Goal: Information Seeking & Learning: Learn about a topic

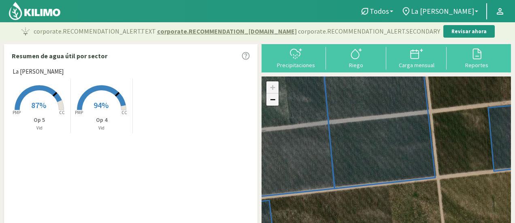
click at [272, 102] on link "−" at bounding box center [272, 100] width 12 height 12
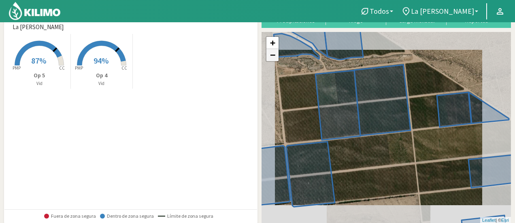
click at [268, 57] on link "−" at bounding box center [272, 55] width 12 height 12
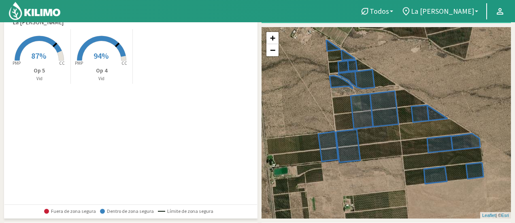
scroll to position [0, 0]
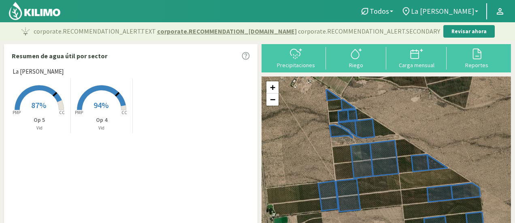
click at [458, 11] on span "La [PERSON_NAME]" at bounding box center [442, 11] width 63 height 9
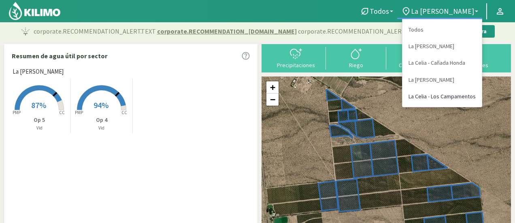
click at [453, 100] on link "La Celia - Los Campamentos" at bounding box center [441, 96] width 79 height 17
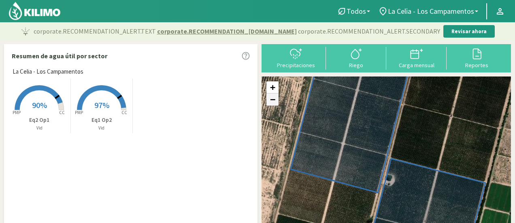
click at [273, 100] on link "−" at bounding box center [272, 100] width 12 height 12
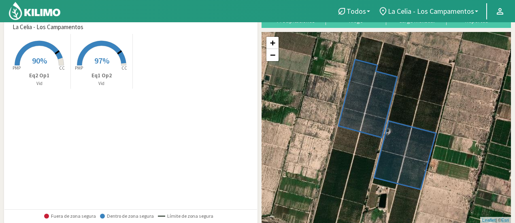
click at [273, 61] on div "+ −" at bounding box center [273, 49] width 14 height 26
click at [272, 55] on link "−" at bounding box center [272, 55] width 12 height 12
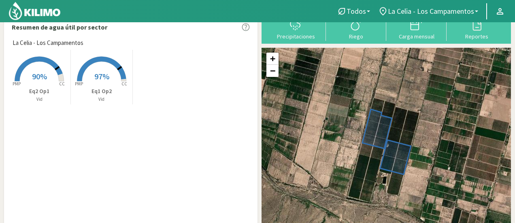
scroll to position [0, 0]
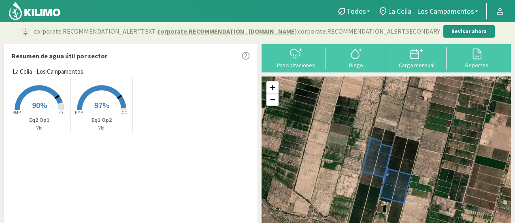
click at [28, 111] on rect at bounding box center [39, 111] width 65 height 65
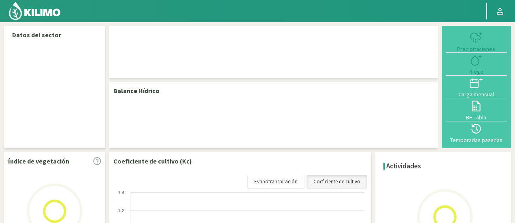
select select "3: Object"
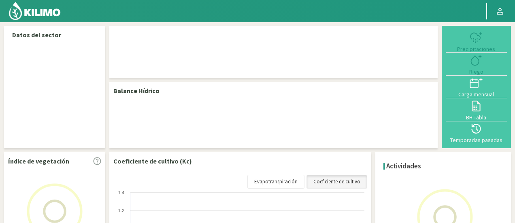
select select "1: Object"
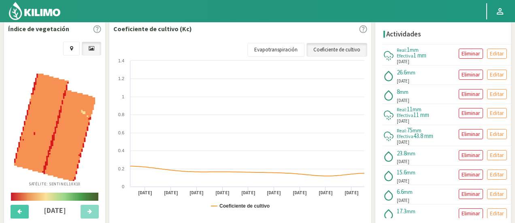
scroll to position [283, 0]
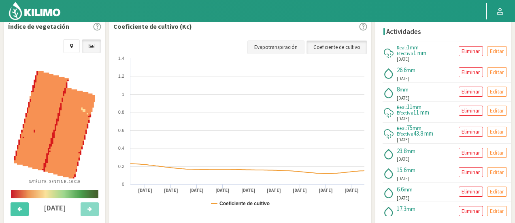
click at [275, 44] on link "Evapotranspiración" at bounding box center [275, 47] width 57 height 14
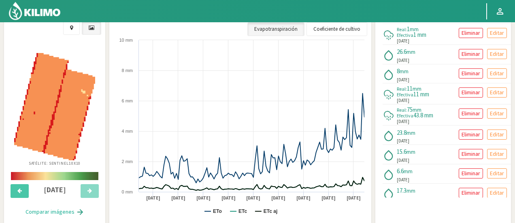
scroll to position [304, 0]
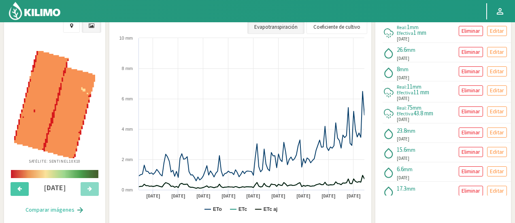
click at [47, 210] on button "Comparar imágenes" at bounding box center [54, 210] width 75 height 16
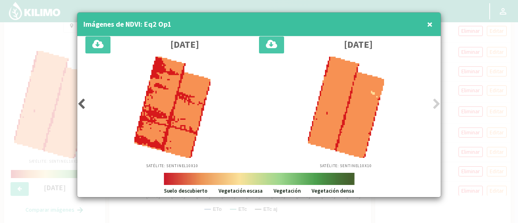
click at [81, 102] on icon at bounding box center [81, 103] width 8 height 11
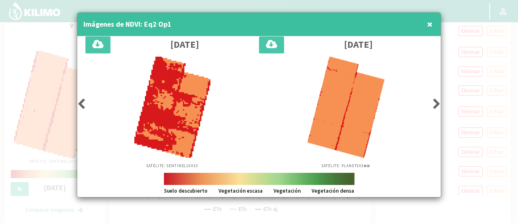
click at [427, 21] on span "×" at bounding box center [430, 23] width 6 height 13
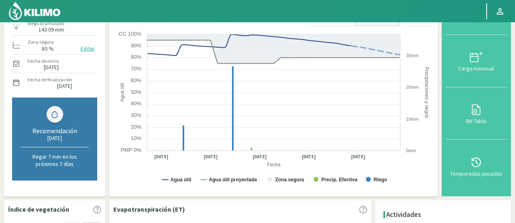
scroll to position [107, 0]
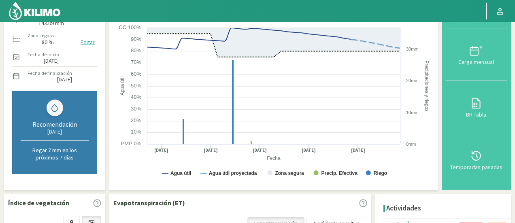
click at [70, 157] on p "Regar 7 mm en los próximos 7 días" at bounding box center [55, 154] width 68 height 15
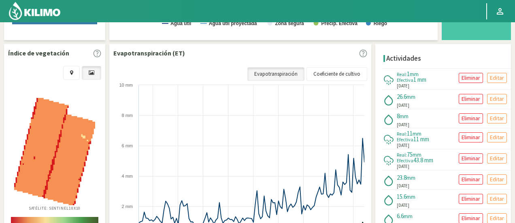
scroll to position [334, 0]
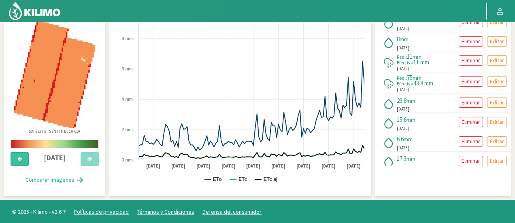
click at [18, 158] on icon at bounding box center [19, 158] width 4 height 5
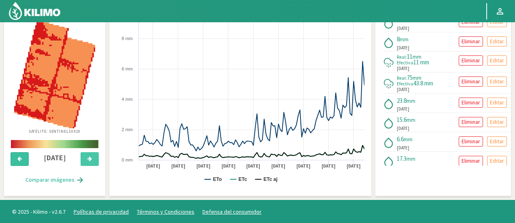
click at [18, 158] on icon at bounding box center [19, 158] width 4 height 5
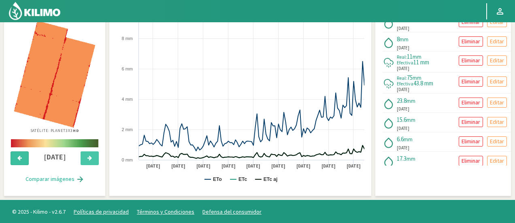
click at [18, 158] on icon at bounding box center [19, 157] width 4 height 5
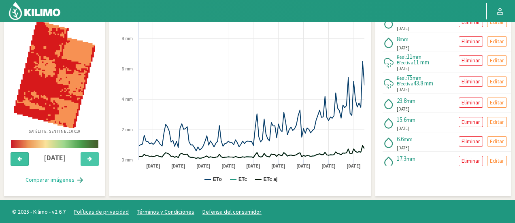
click at [18, 158] on icon at bounding box center [19, 158] width 4 height 5
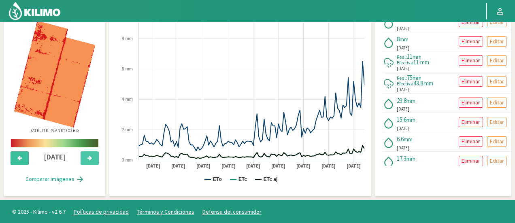
click at [18, 158] on icon at bounding box center [19, 157] width 4 height 5
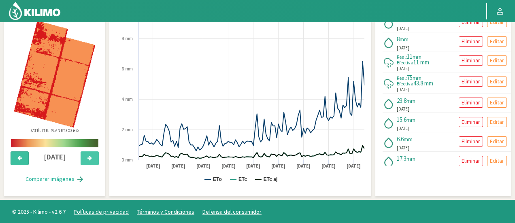
click at [18, 158] on icon at bounding box center [19, 157] width 4 height 5
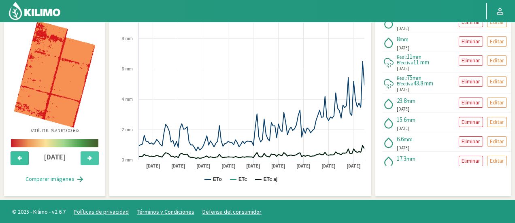
click at [18, 158] on icon at bounding box center [19, 157] width 4 height 5
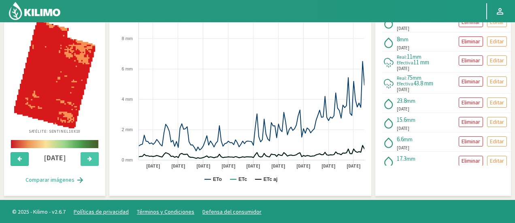
click at [18, 158] on icon at bounding box center [19, 158] width 4 height 5
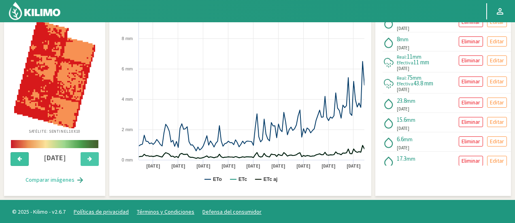
click at [18, 158] on icon at bounding box center [19, 158] width 4 height 5
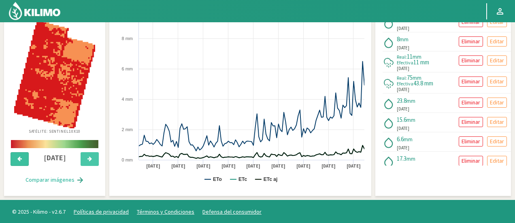
click at [18, 158] on icon at bounding box center [19, 158] width 4 height 5
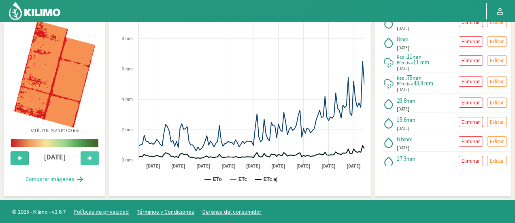
click at [18, 158] on icon at bounding box center [19, 157] width 4 height 5
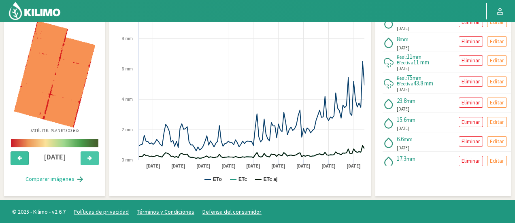
click at [18, 158] on icon at bounding box center [19, 157] width 4 height 5
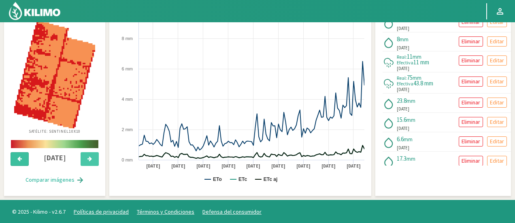
click at [18, 158] on icon at bounding box center [19, 158] width 4 height 5
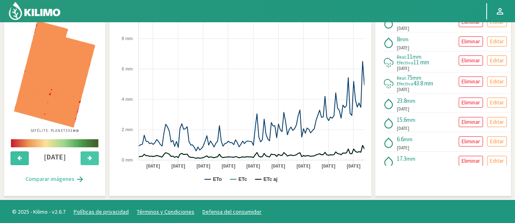
click at [18, 158] on icon at bounding box center [19, 157] width 4 height 5
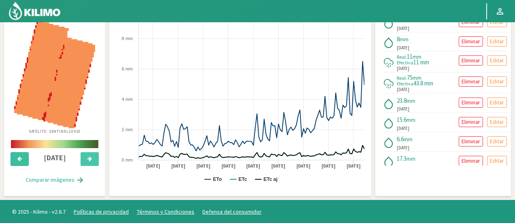
click at [18, 158] on icon at bounding box center [19, 158] width 4 height 5
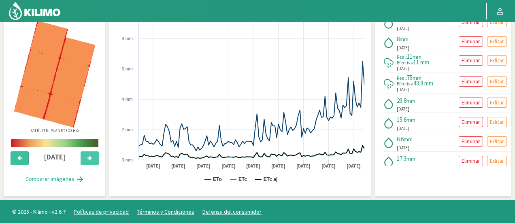
click at [18, 158] on icon at bounding box center [19, 157] width 4 height 5
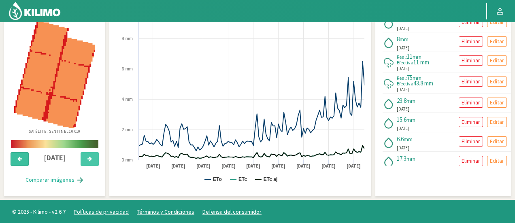
click at [18, 158] on icon at bounding box center [19, 158] width 4 height 5
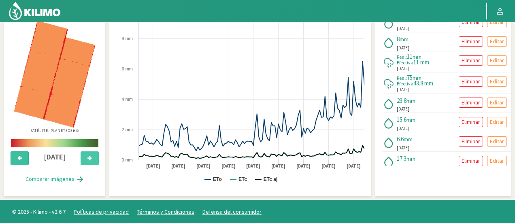
click at [18, 158] on icon at bounding box center [19, 157] width 4 height 5
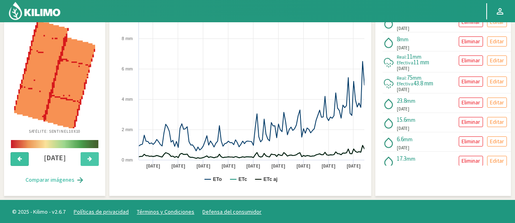
click at [18, 158] on icon at bounding box center [19, 158] width 4 height 5
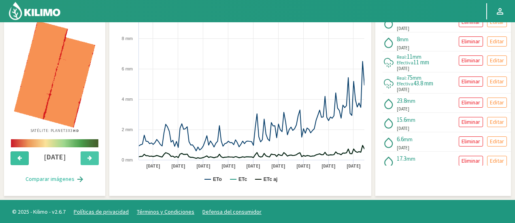
click at [18, 158] on icon at bounding box center [19, 157] width 4 height 5
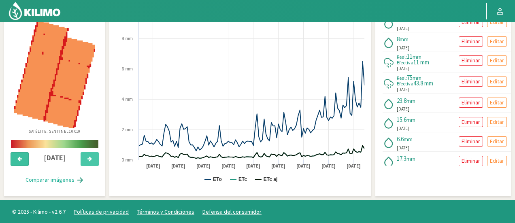
click at [18, 158] on icon at bounding box center [19, 158] width 4 height 5
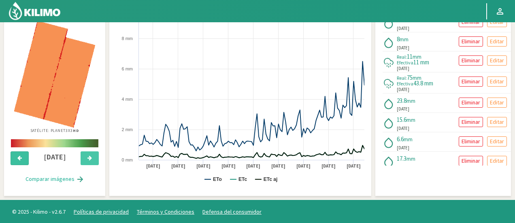
click at [18, 158] on icon at bounding box center [19, 157] width 4 height 5
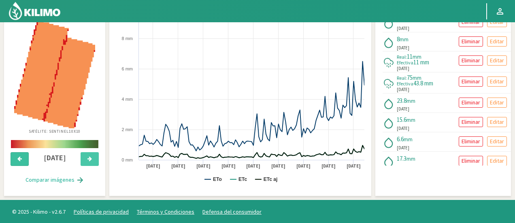
click at [18, 158] on icon at bounding box center [19, 158] width 4 height 5
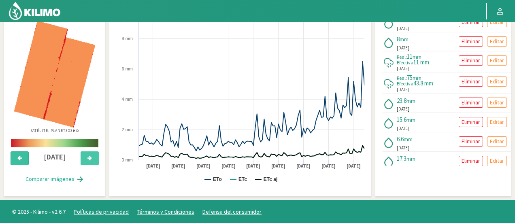
click at [18, 158] on icon at bounding box center [19, 157] width 4 height 5
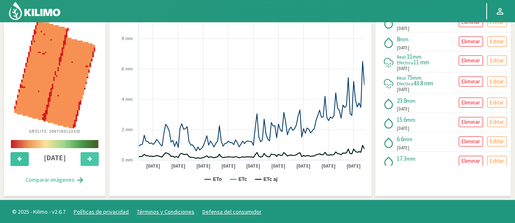
click at [18, 158] on icon at bounding box center [19, 158] width 4 height 5
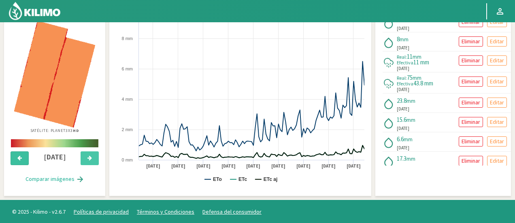
click at [18, 158] on icon at bounding box center [19, 157] width 4 height 5
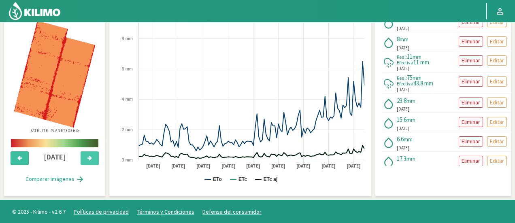
click at [18, 158] on icon at bounding box center [19, 157] width 4 height 5
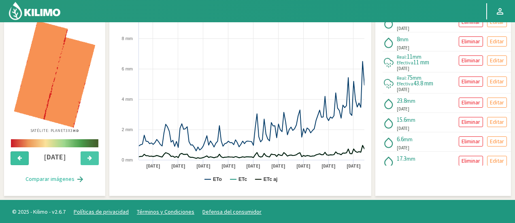
click at [18, 158] on icon at bounding box center [19, 157] width 4 height 5
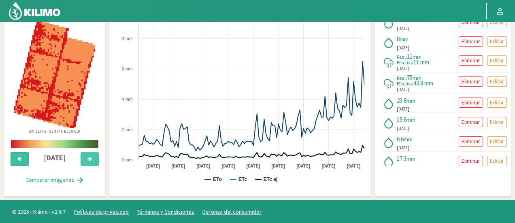
click at [18, 158] on icon at bounding box center [19, 158] width 4 height 5
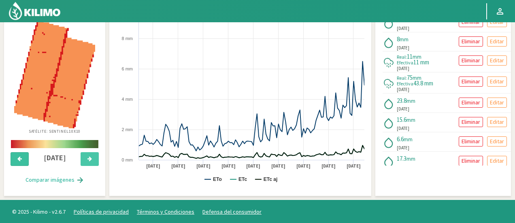
click at [18, 158] on icon at bounding box center [19, 158] width 4 height 5
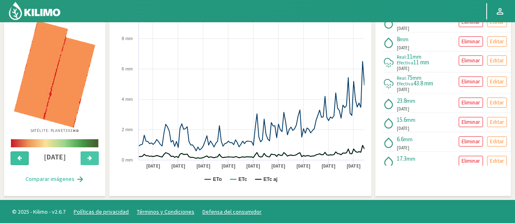
click at [18, 158] on icon at bounding box center [19, 157] width 4 height 5
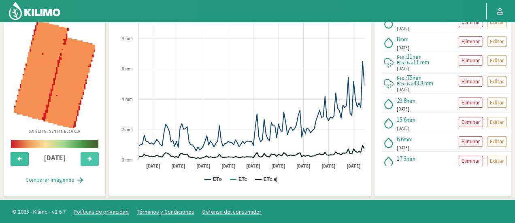
click at [18, 158] on icon at bounding box center [19, 158] width 4 height 5
click at [46, 154] on h4 "[DATE]" at bounding box center [55, 158] width 43 height 8
